Goal: Find contact information: Find contact information

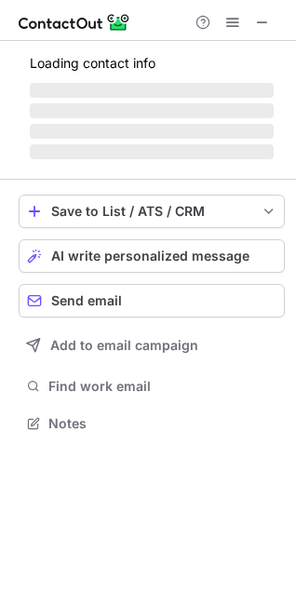
scroll to position [450, 296]
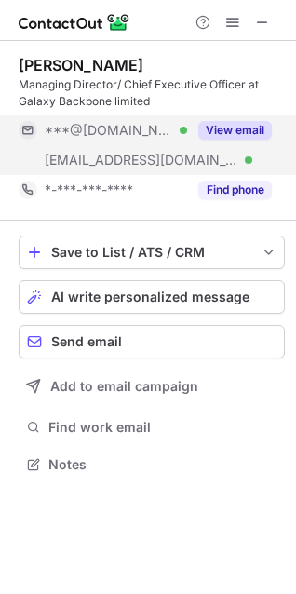
click at [208, 137] on button "View email" at bounding box center [235, 130] width 74 height 19
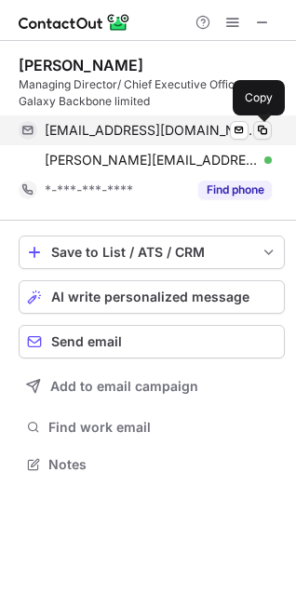
click at [262, 133] on span at bounding box center [262, 130] width 15 height 15
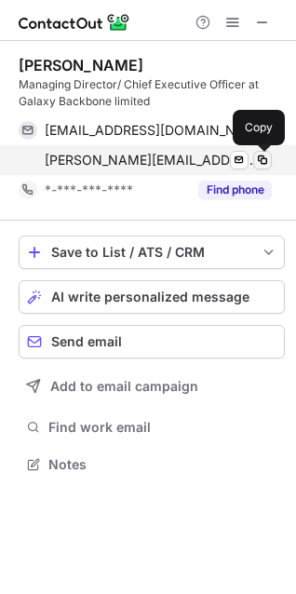
click at [262, 157] on span at bounding box center [262, 160] width 15 height 15
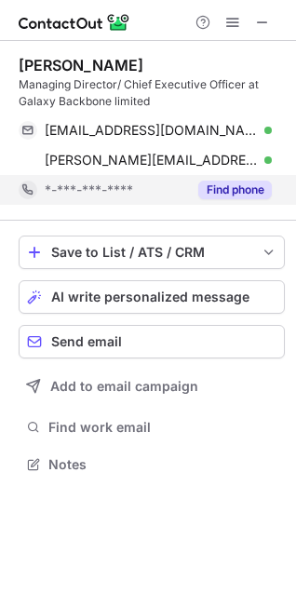
click at [247, 184] on button "Find phone" at bounding box center [235, 190] width 74 height 19
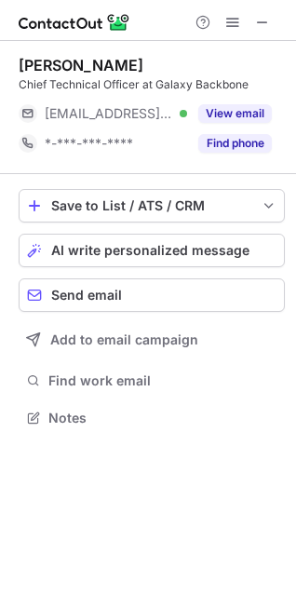
scroll to position [8, 8]
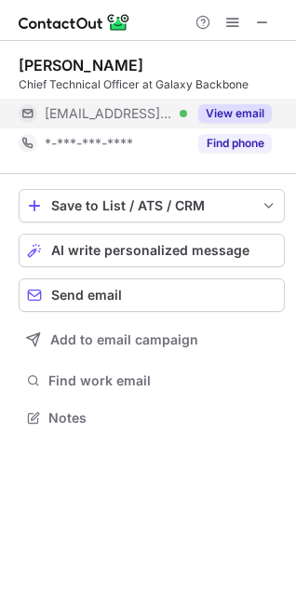
click at [239, 110] on button "View email" at bounding box center [235, 113] width 74 height 19
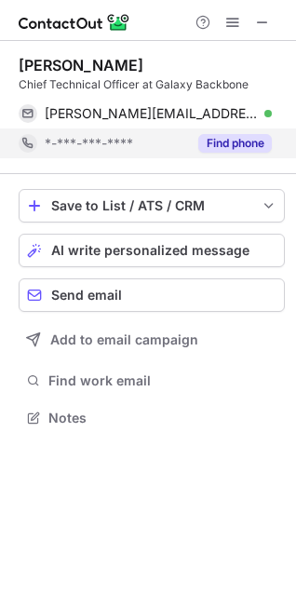
click at [216, 141] on button "Find phone" at bounding box center [235, 143] width 74 height 19
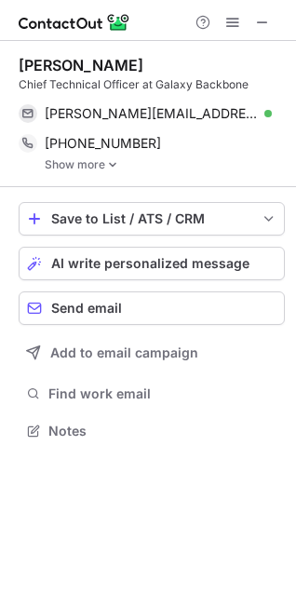
scroll to position [417, 296]
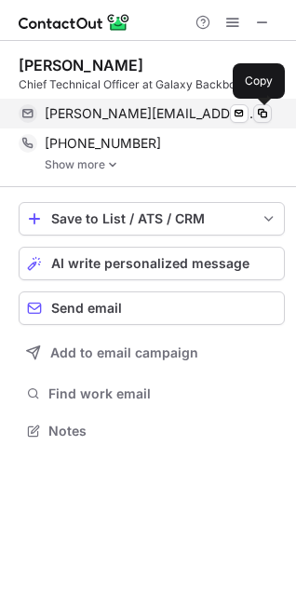
click at [262, 117] on span at bounding box center [262, 113] width 15 height 15
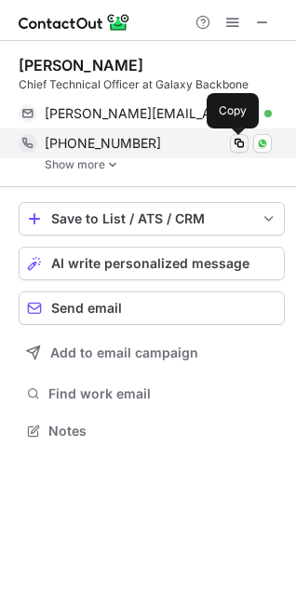
click at [237, 141] on span at bounding box center [239, 143] width 15 height 15
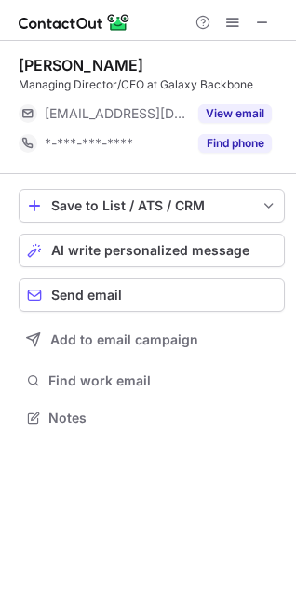
scroll to position [404, 296]
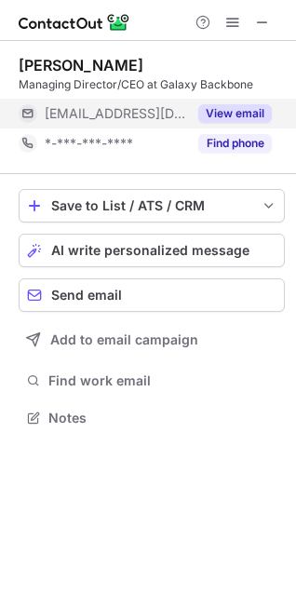
click at [214, 117] on button "View email" at bounding box center [235, 113] width 74 height 19
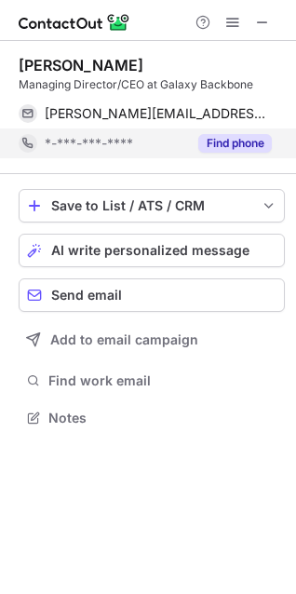
click at [226, 139] on button "Find phone" at bounding box center [235, 143] width 74 height 19
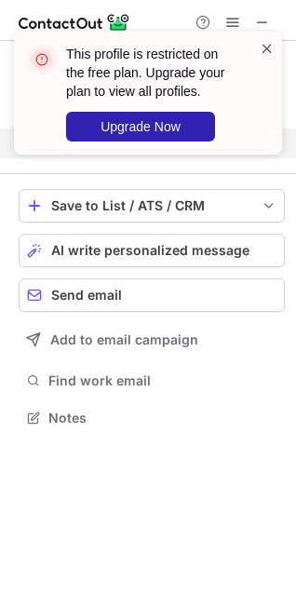
scroll to position [374, 296]
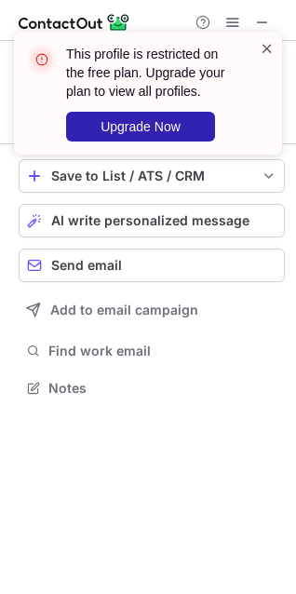
click at [268, 43] on span at bounding box center [267, 48] width 15 height 19
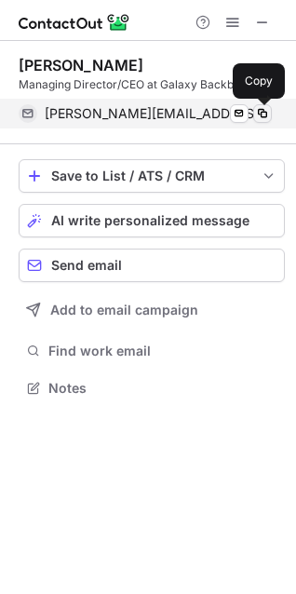
click at [262, 110] on span at bounding box center [262, 113] width 15 height 15
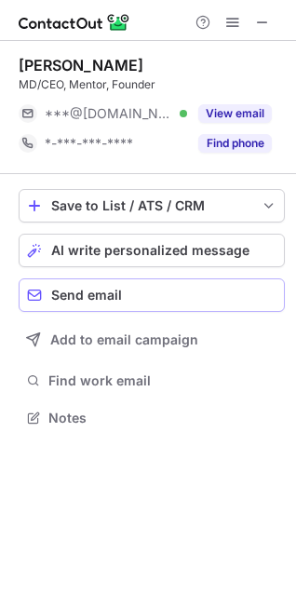
scroll to position [8, 8]
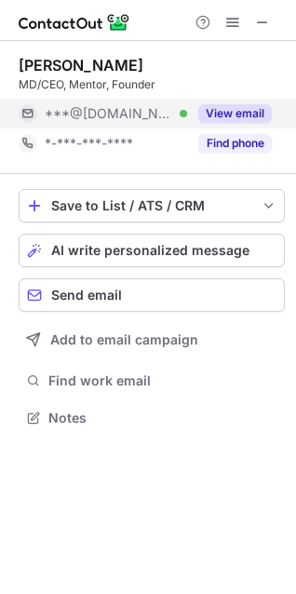
click at [247, 116] on button "View email" at bounding box center [235, 113] width 74 height 19
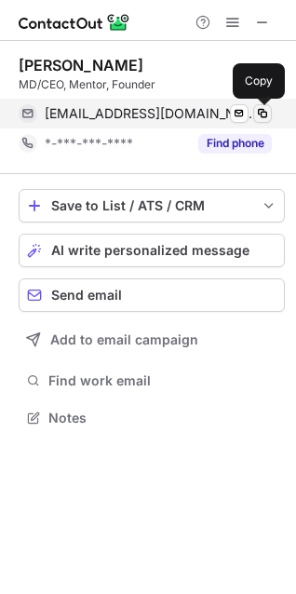
click at [263, 112] on span at bounding box center [262, 113] width 15 height 15
